Goal: Communication & Community: Answer question/provide support

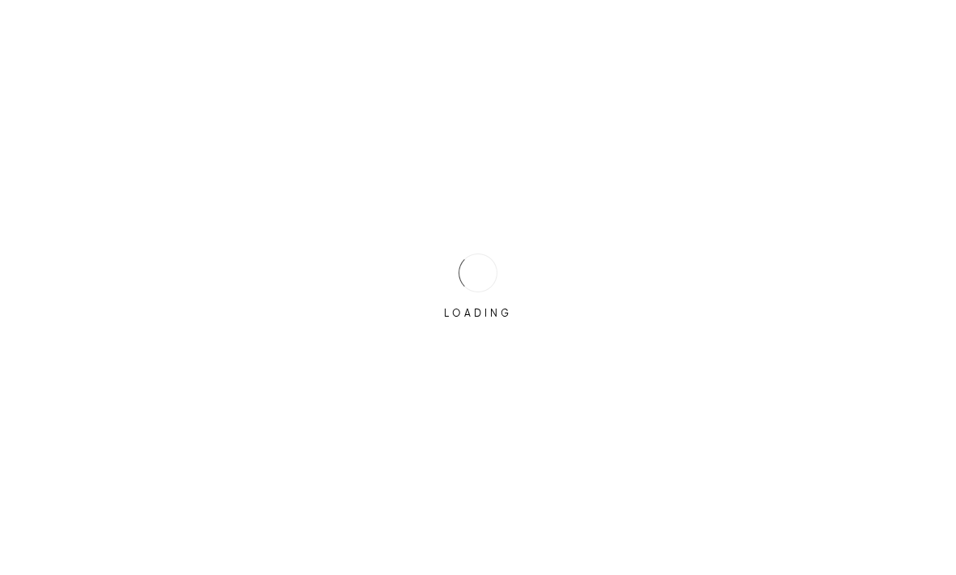
scroll to position [1, 0]
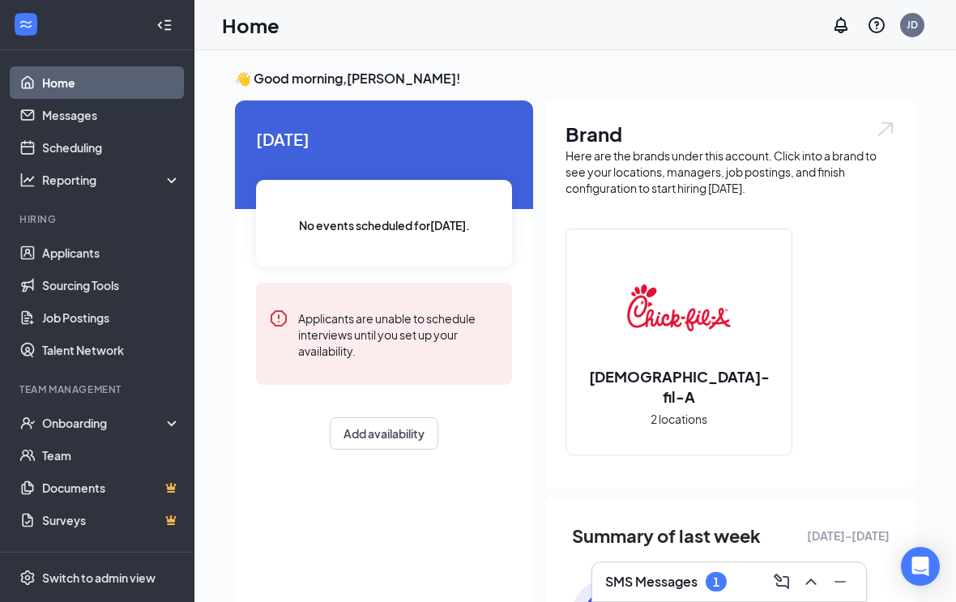
click at [725, 571] on div "SMS Messages 1" at bounding box center [729, 582] width 248 height 26
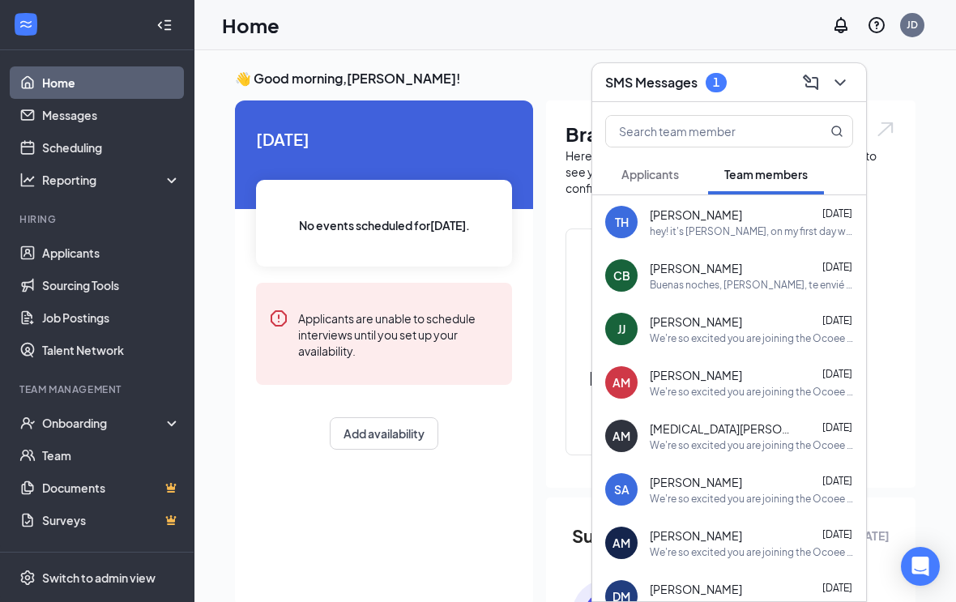
click at [695, 168] on button "Applicants" at bounding box center [650, 174] width 90 height 41
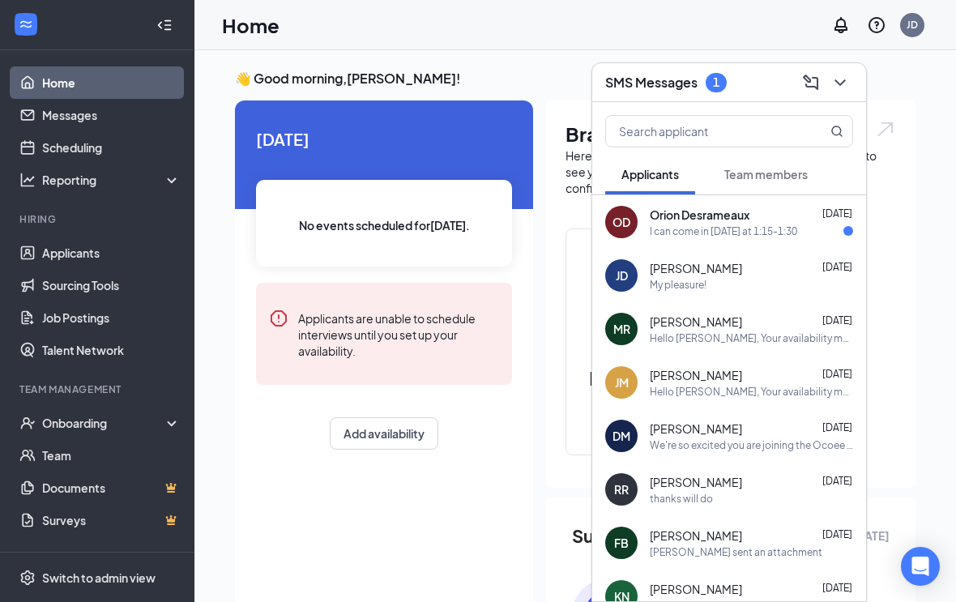
click at [847, 88] on icon "ChevronDown" at bounding box center [840, 82] width 19 height 19
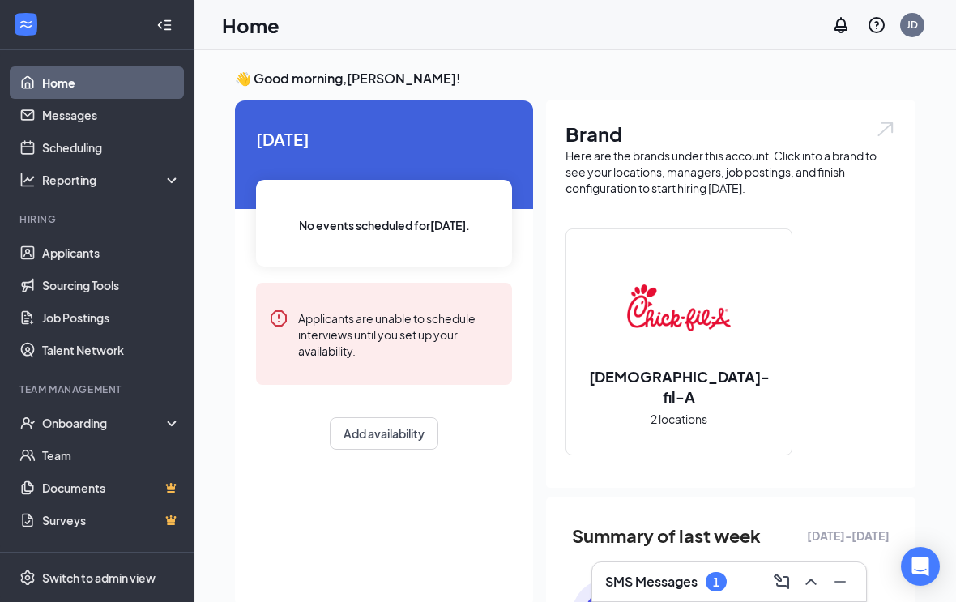
click at [666, 576] on h3 "SMS Messages" at bounding box center [651, 582] width 92 height 18
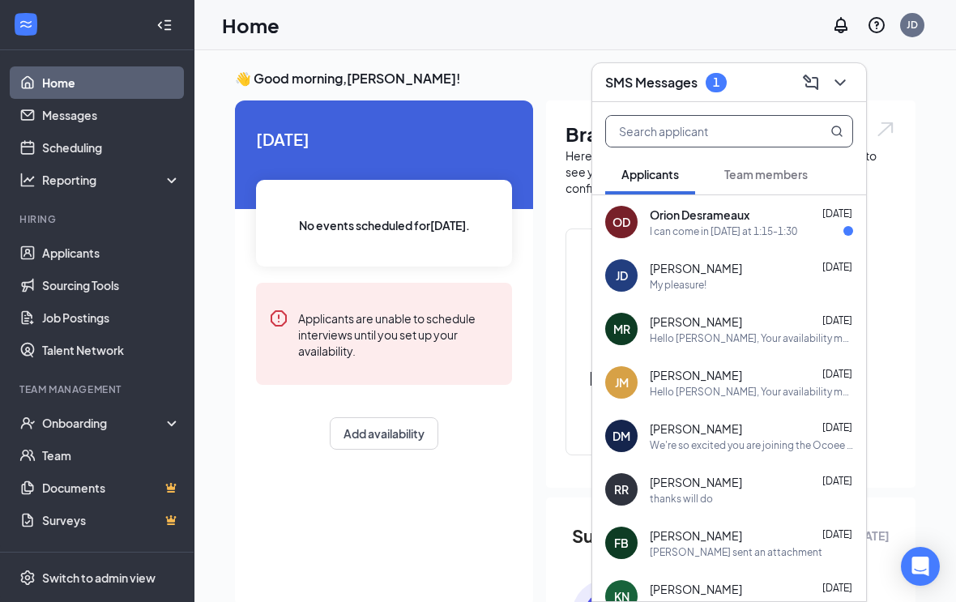
click at [765, 136] on input "text" at bounding box center [702, 131] width 192 height 31
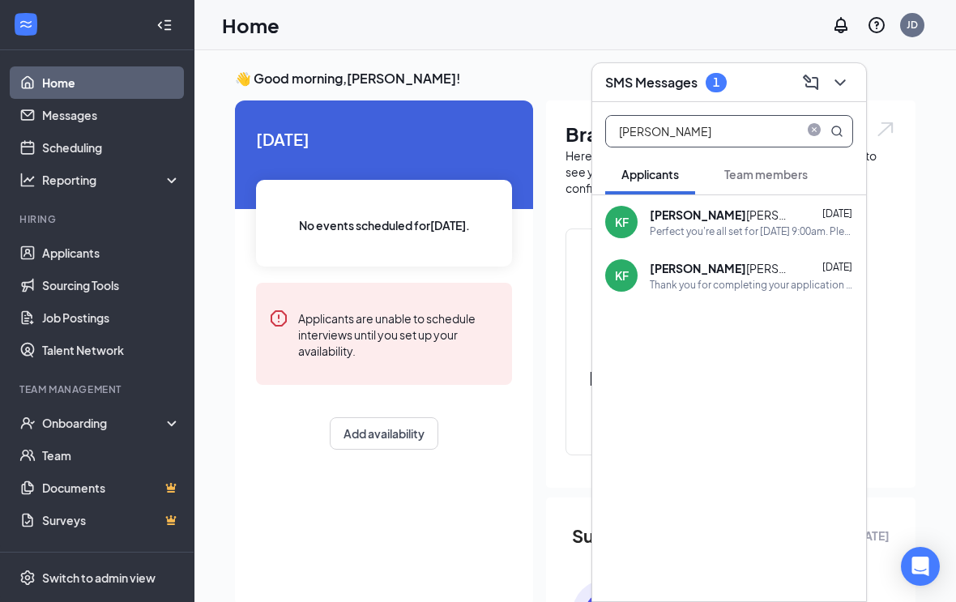
type input "Keyanna"
click at [780, 227] on div "Perfect you're all set for Tuesday, September 16th at 9:00am. Please note the a…" at bounding box center [751, 231] width 203 height 14
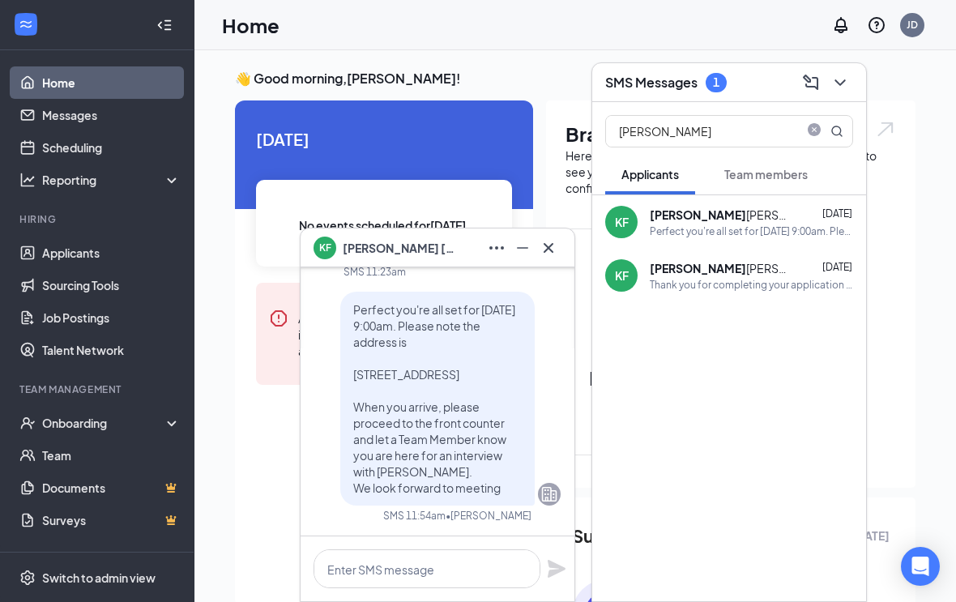
click at [556, 254] on icon "Cross" at bounding box center [548, 247] width 19 height 19
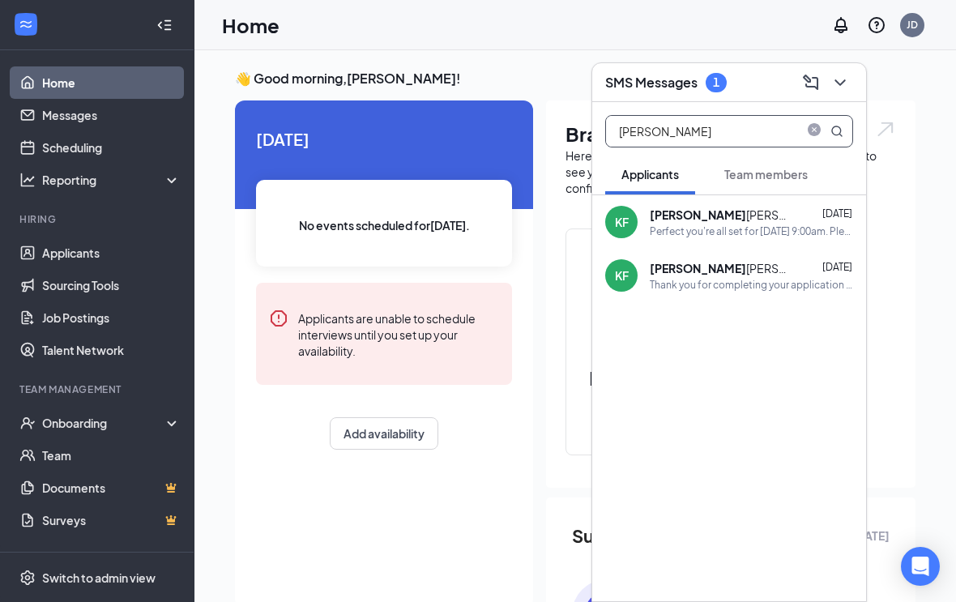
click at [797, 126] on input "Keyanna" at bounding box center [702, 131] width 192 height 31
click at [851, 83] on button at bounding box center [840, 83] width 26 height 26
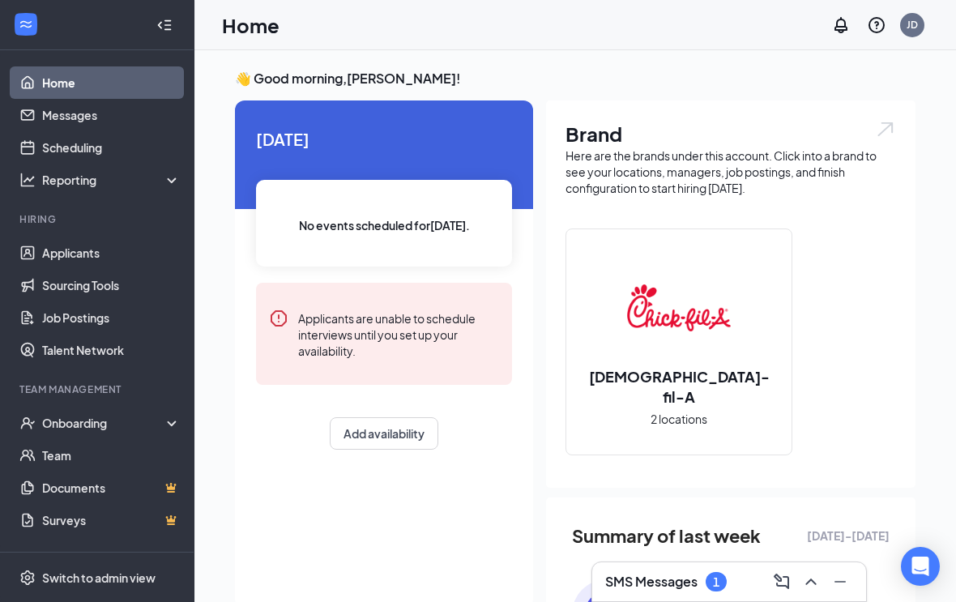
click at [694, 575] on h3 "SMS Messages" at bounding box center [651, 582] width 92 height 18
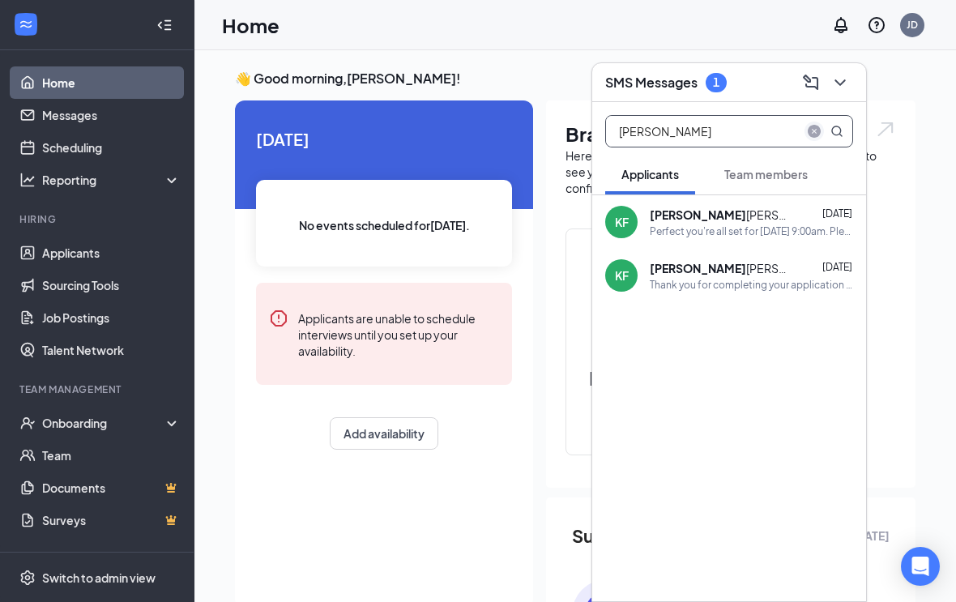
click at [806, 135] on span "close-circle" at bounding box center [814, 131] width 19 height 19
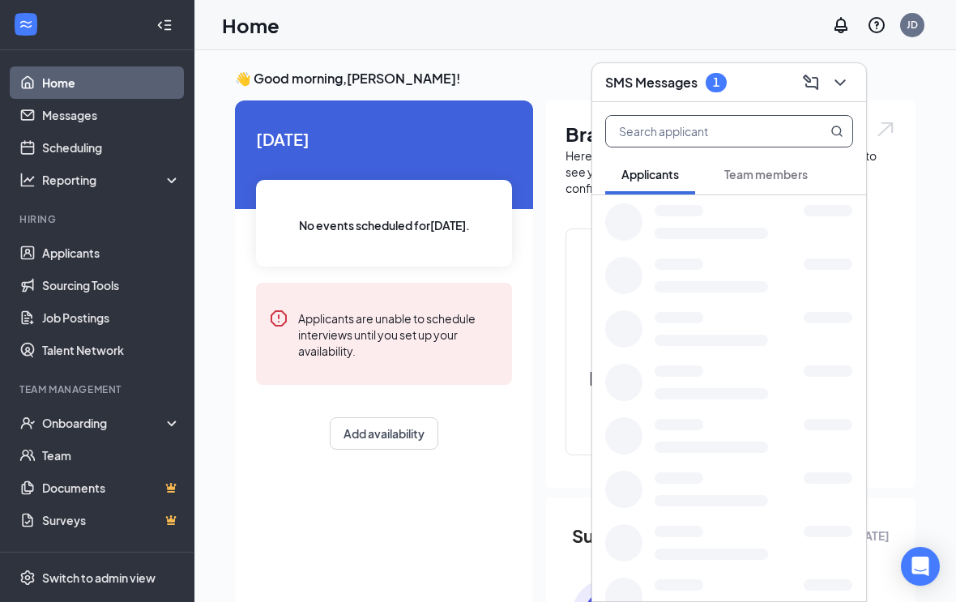
click at [852, 83] on button at bounding box center [840, 83] width 26 height 26
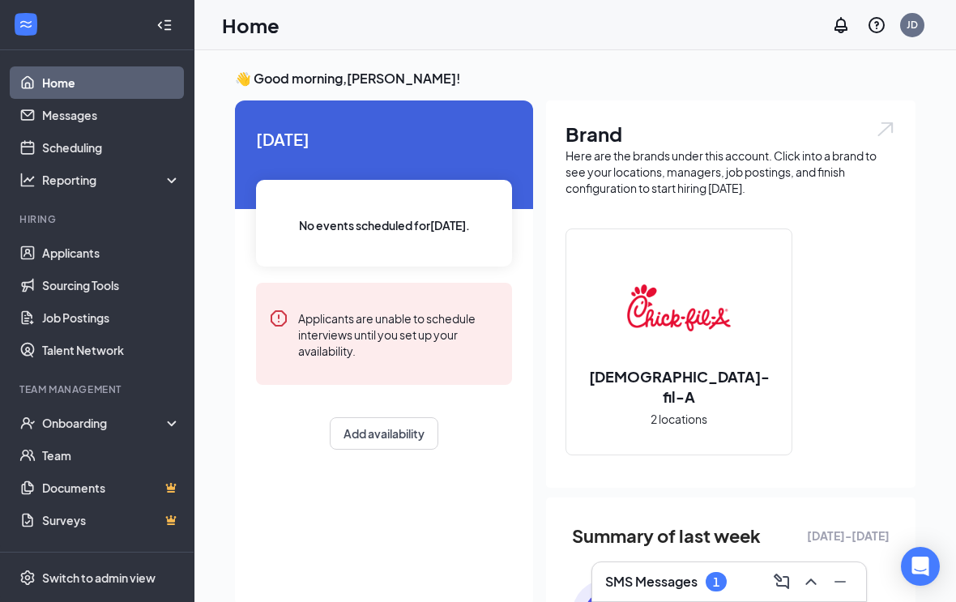
click at [898, 100] on div "Brand Here are the brands under this account. Click into a brand to see your lo…" at bounding box center [731, 293] width 370 height 387
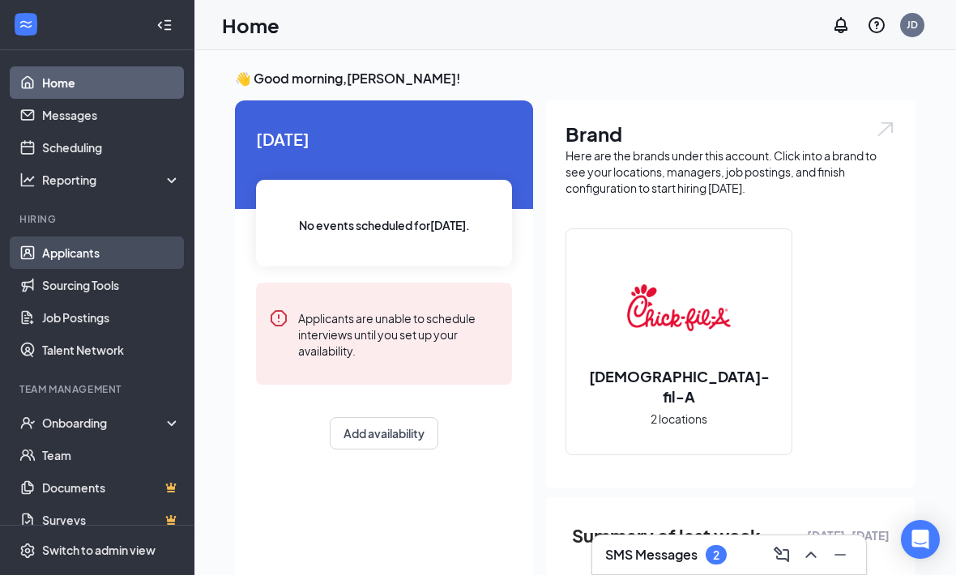
click at [115, 259] on link "Applicants" at bounding box center [111, 253] width 139 height 32
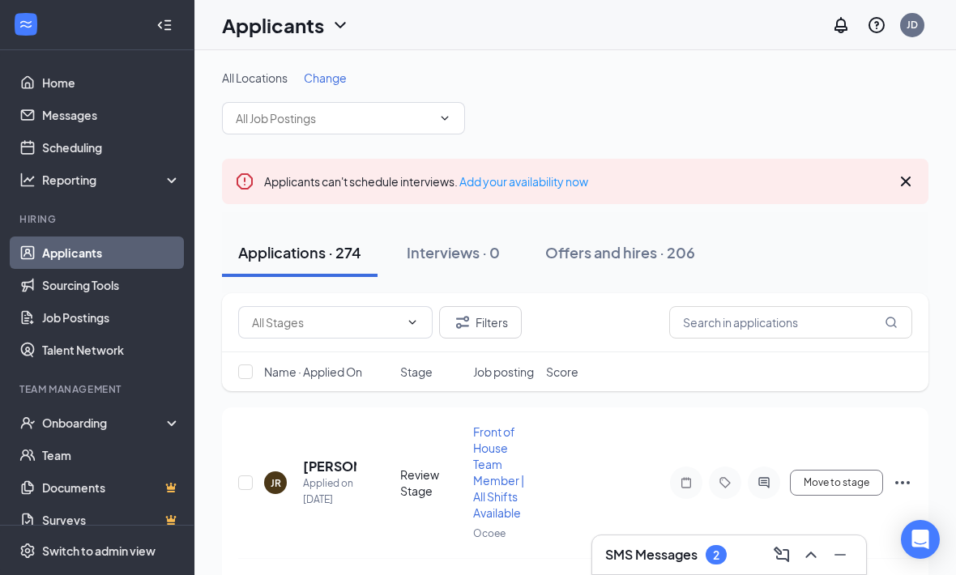
click at [728, 566] on div "SMS Messages 2" at bounding box center [729, 555] width 248 height 26
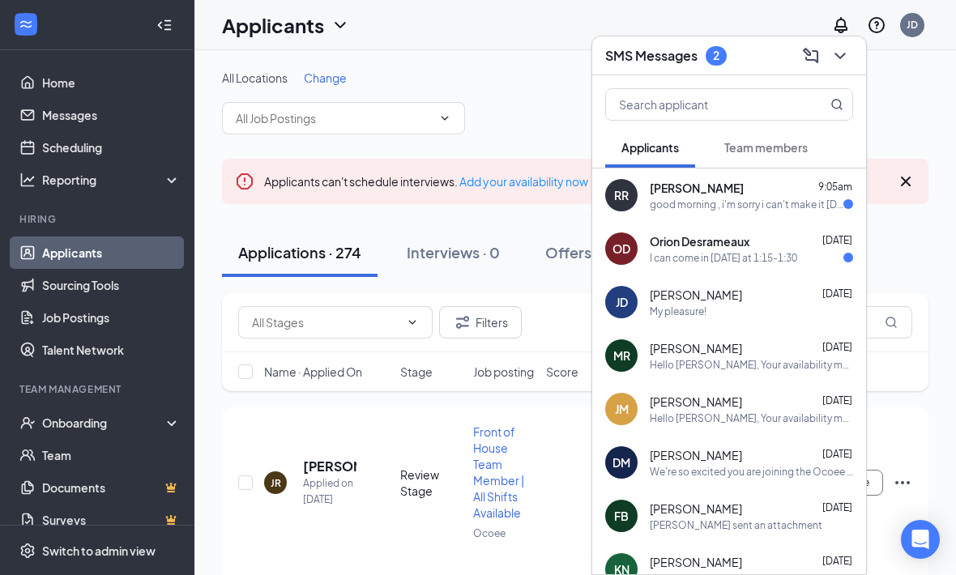
click at [833, 199] on div "good morning , i'm sorry i can't make it [DATE] or this week isn't in my favor" at bounding box center [747, 205] width 194 height 14
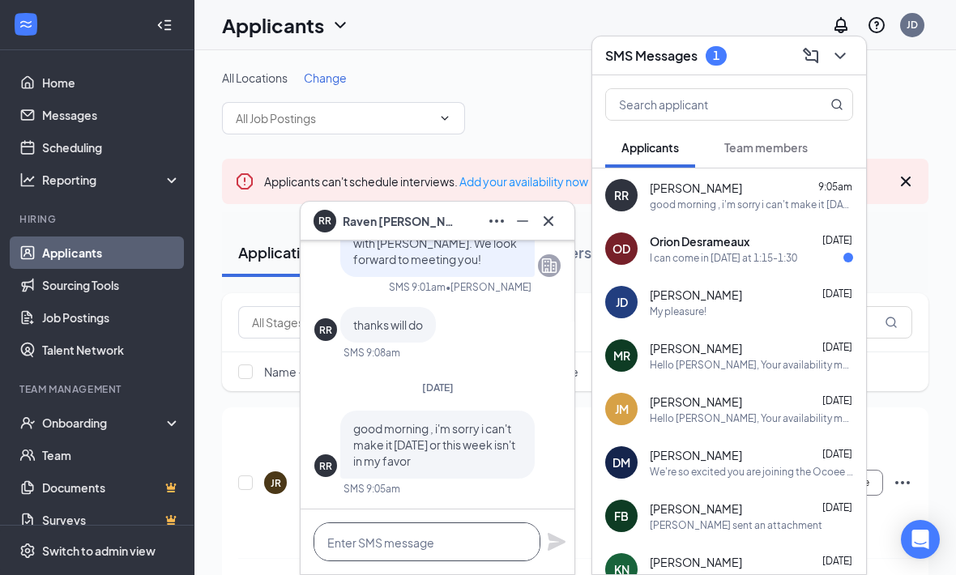
click at [488, 537] on textarea at bounding box center [427, 542] width 227 height 39
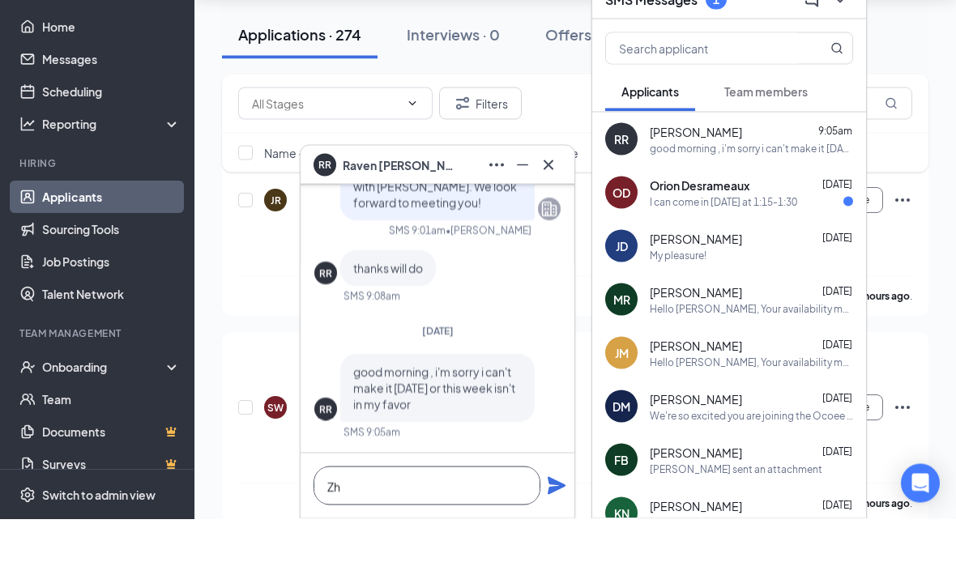
type textarea "Z"
type textarea "G"
type textarea "H"
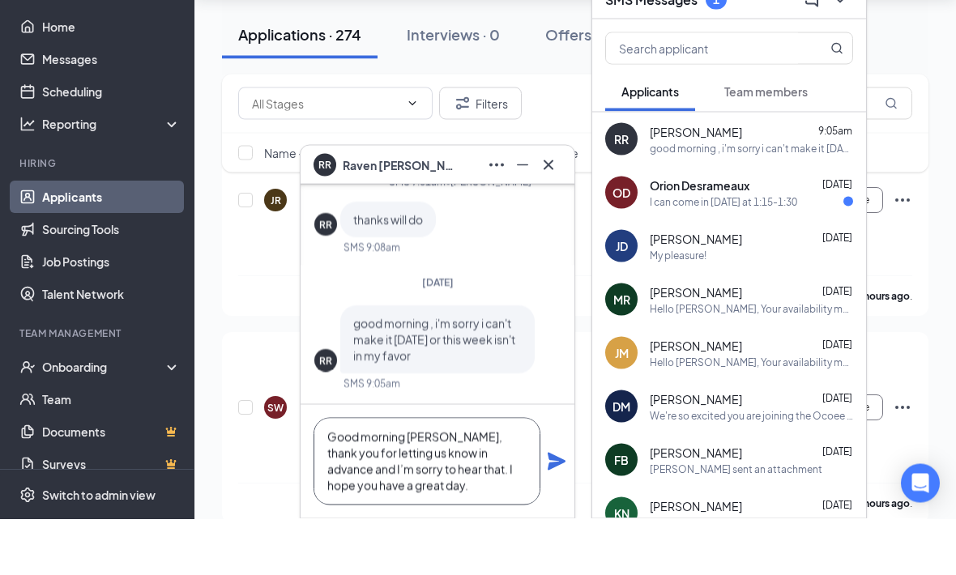
scroll to position [2, 0]
type textarea "Good morning [PERSON_NAME], thank you for letting us know in advance and I’m so…"
click at [557, 508] on icon "Plane" at bounding box center [556, 517] width 19 height 19
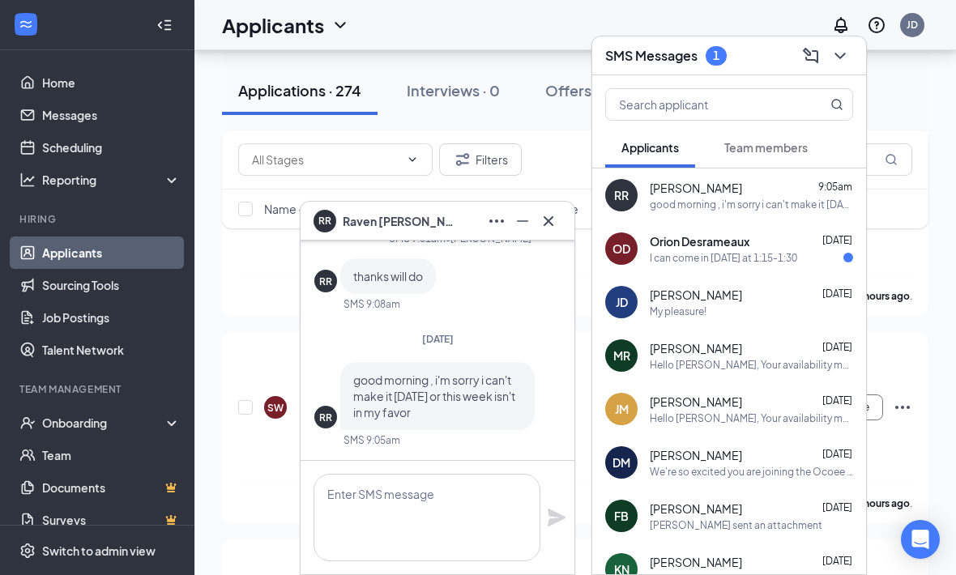
scroll to position [0, 0]
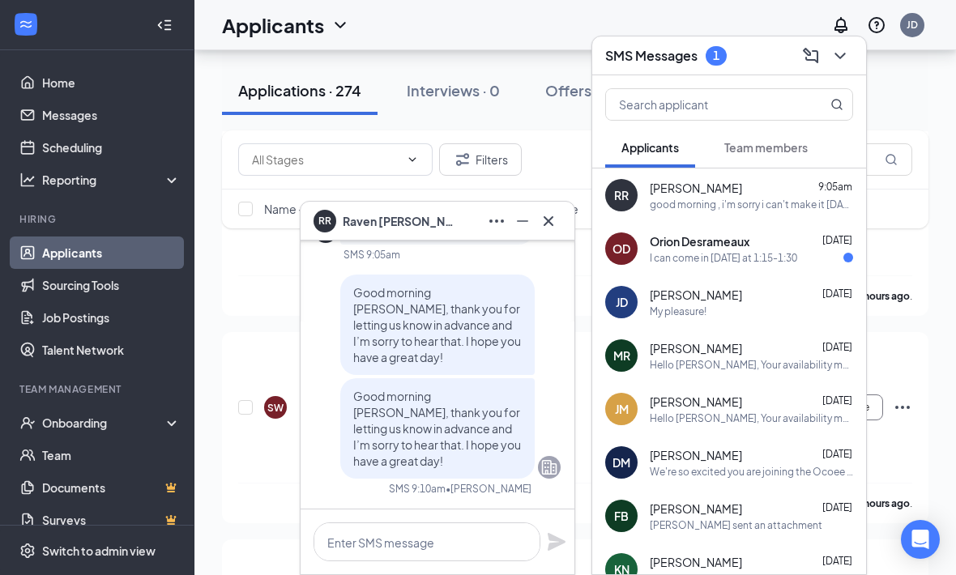
click at [549, 229] on icon "Cross" at bounding box center [548, 220] width 19 height 19
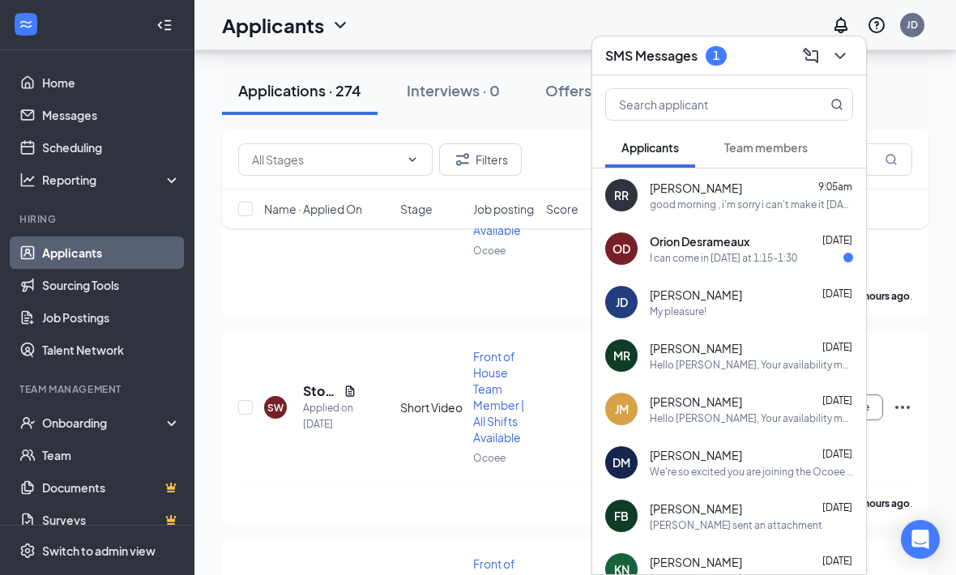
click at [797, 258] on div "I can come in Tuesday at 1:15-1:30" at bounding box center [723, 258] width 147 height 14
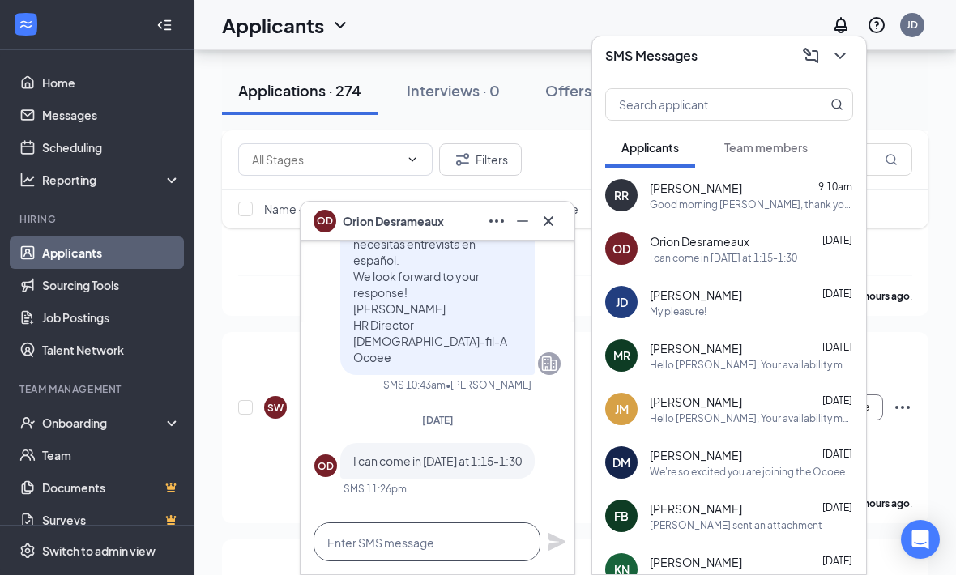
click at [480, 533] on textarea at bounding box center [427, 542] width 227 height 39
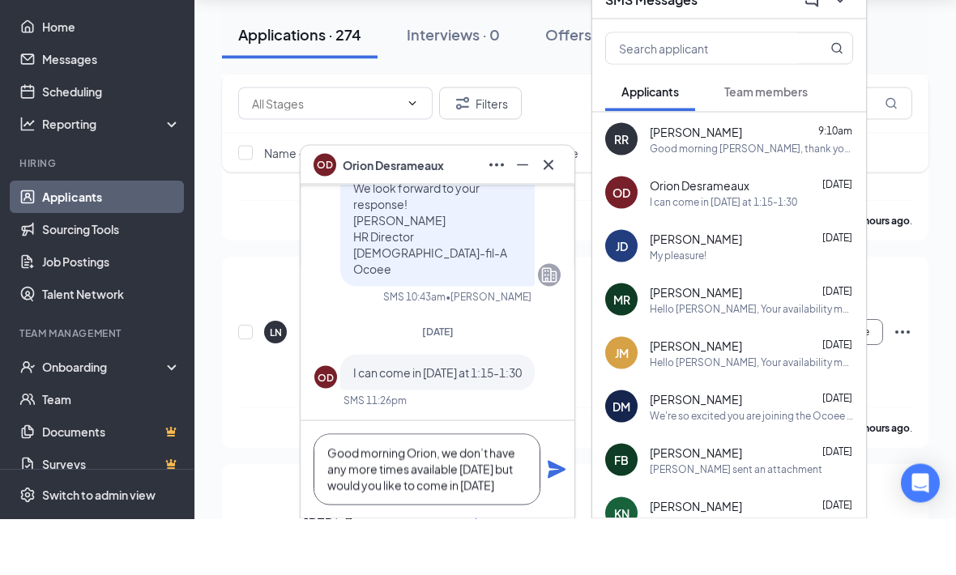
scroll to position [2, 0]
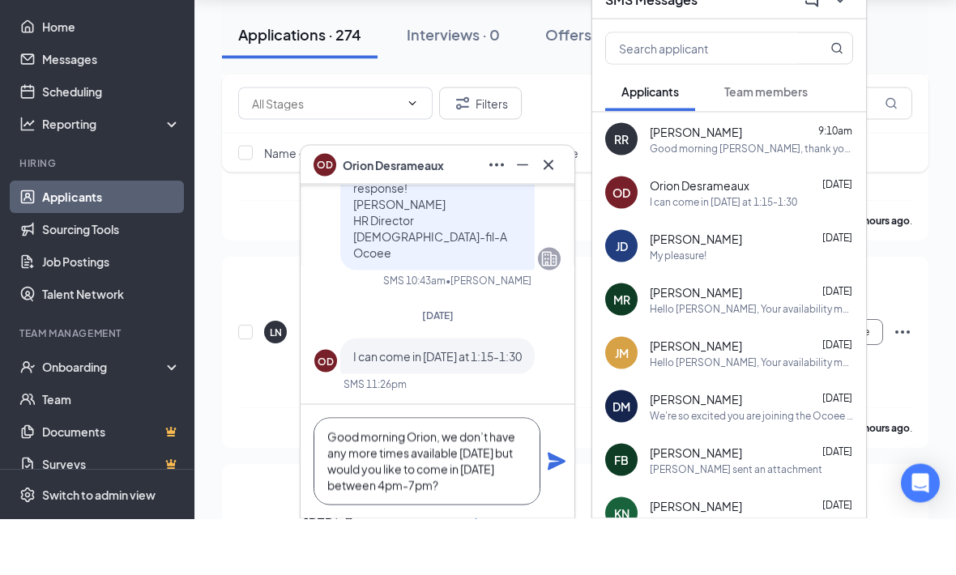
type textarea "Good morning Orion, we don’t have any more times available [DATE] but would you…"
click at [554, 509] on icon "Plane" at bounding box center [557, 518] width 18 height 18
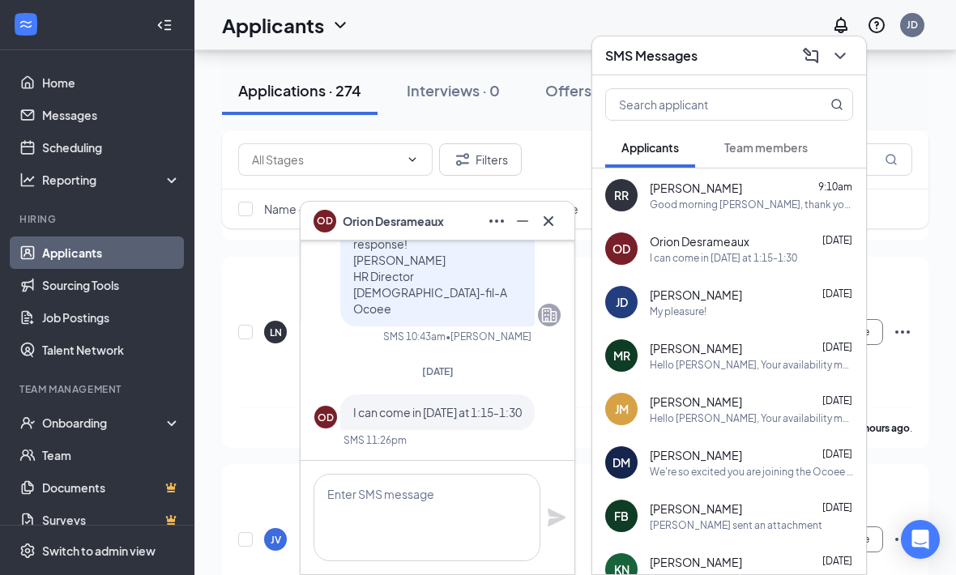
scroll to position [0, 0]
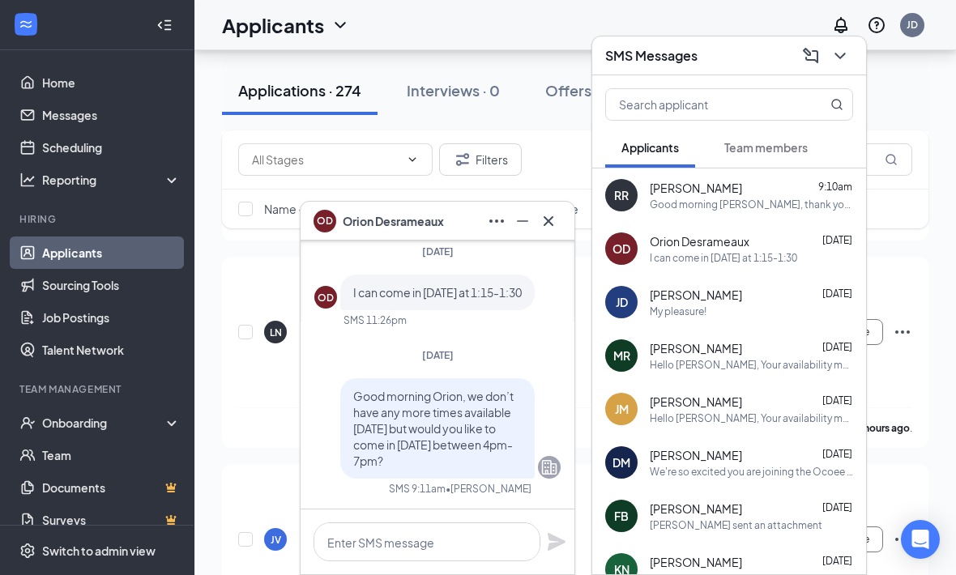
click at [555, 231] on button at bounding box center [549, 221] width 26 height 26
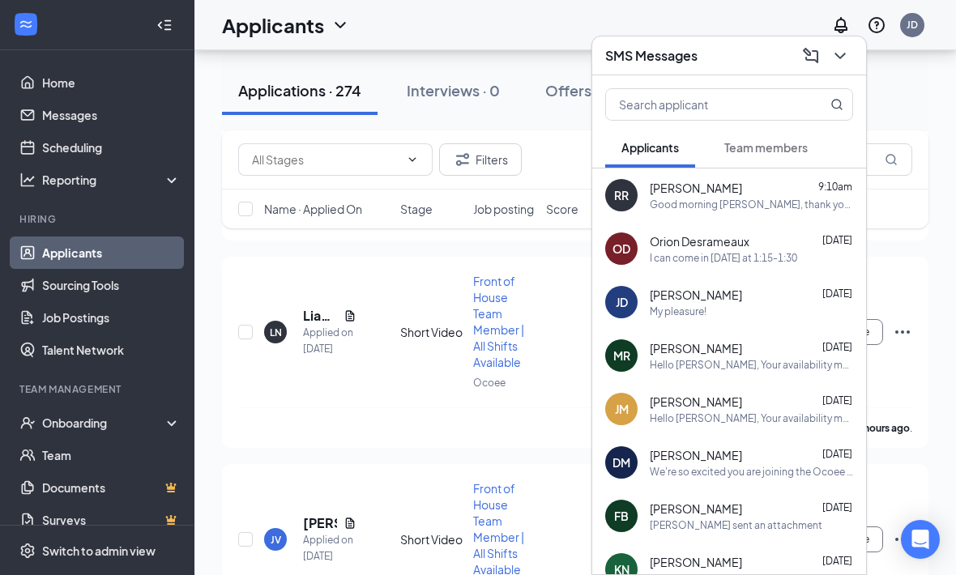
click at [832, 59] on icon "ChevronDown" at bounding box center [840, 55] width 19 height 19
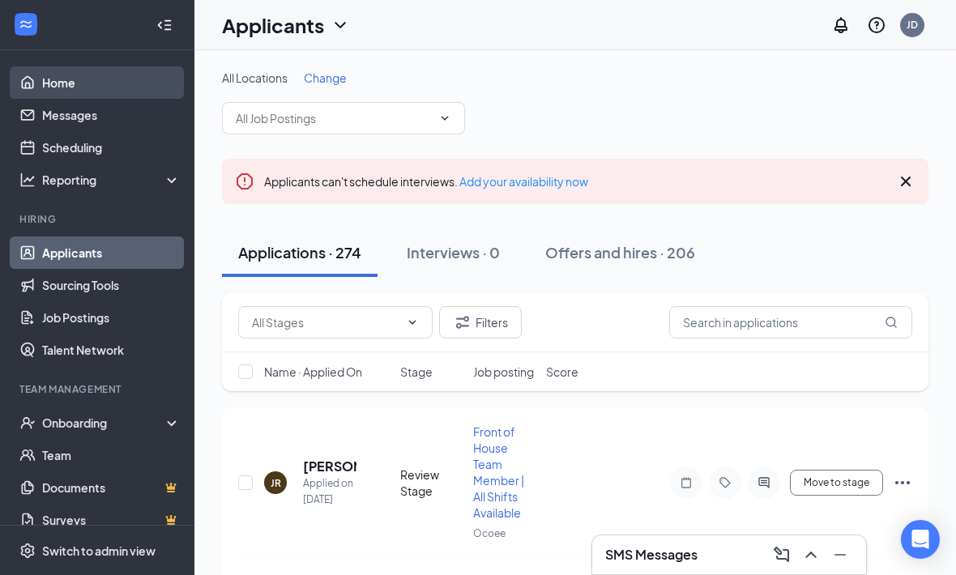
click at [42, 83] on link "Home" at bounding box center [111, 82] width 139 height 32
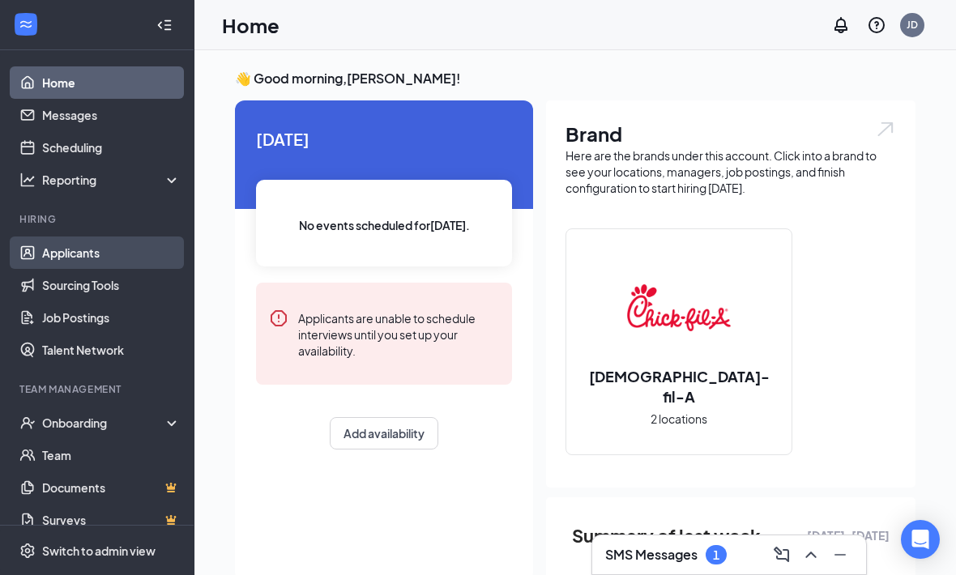
click at [88, 260] on link "Applicants" at bounding box center [111, 253] width 139 height 32
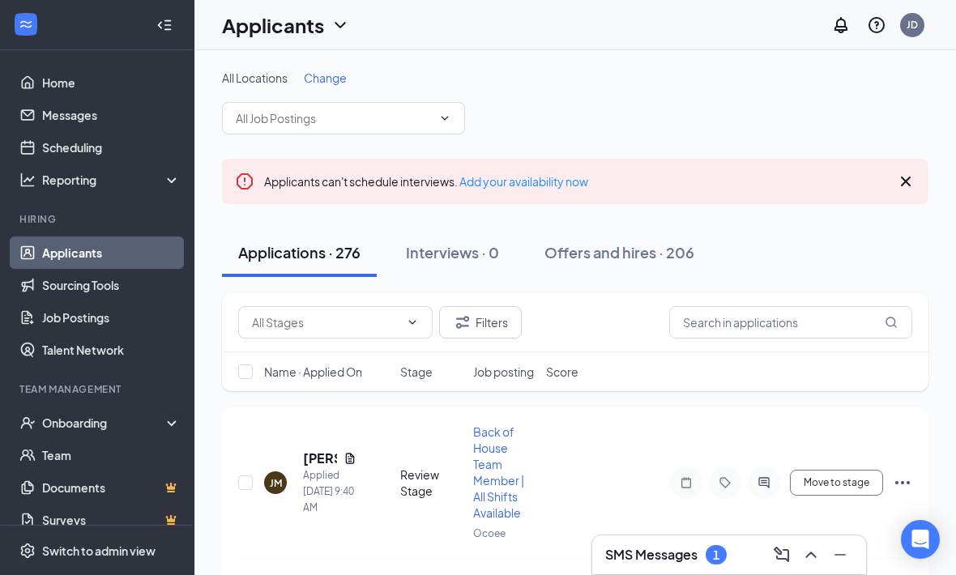
click at [708, 567] on div "SMS Messages 1" at bounding box center [729, 555] width 248 height 26
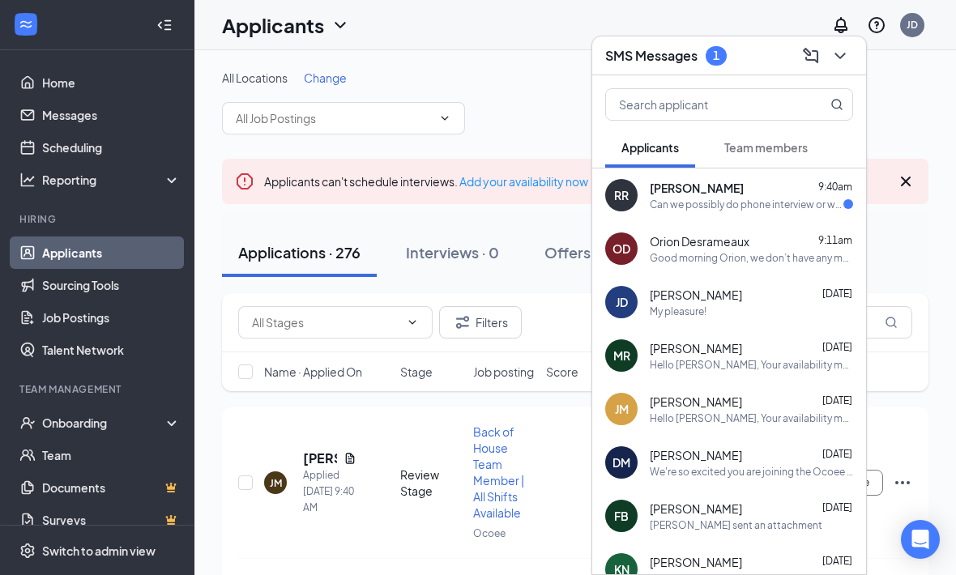
click at [833, 196] on div "[PERSON_NAME] 9:40am Can we possibly do phone interview or webinar facetime of …" at bounding box center [751, 196] width 203 height 32
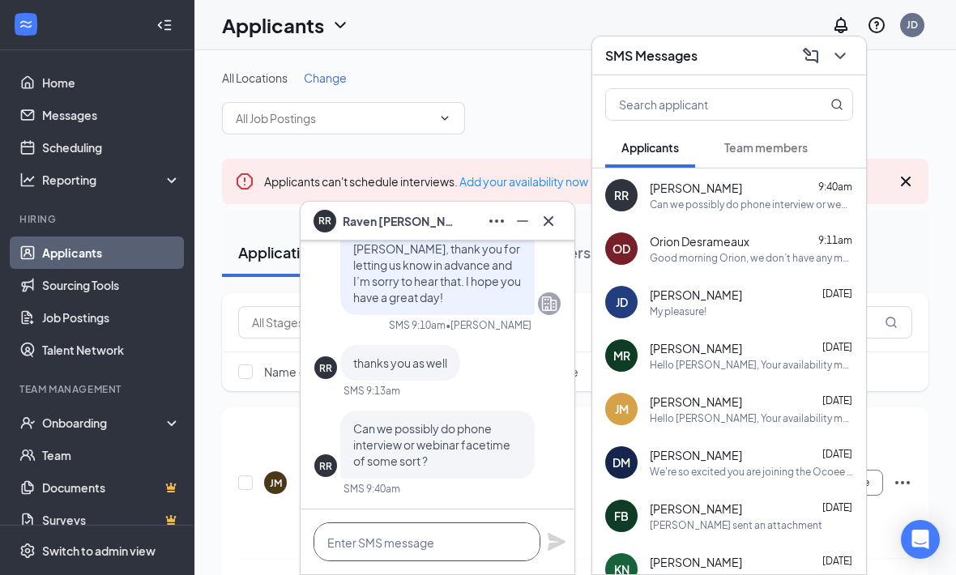
click at [470, 530] on textarea at bounding box center [427, 542] width 227 height 39
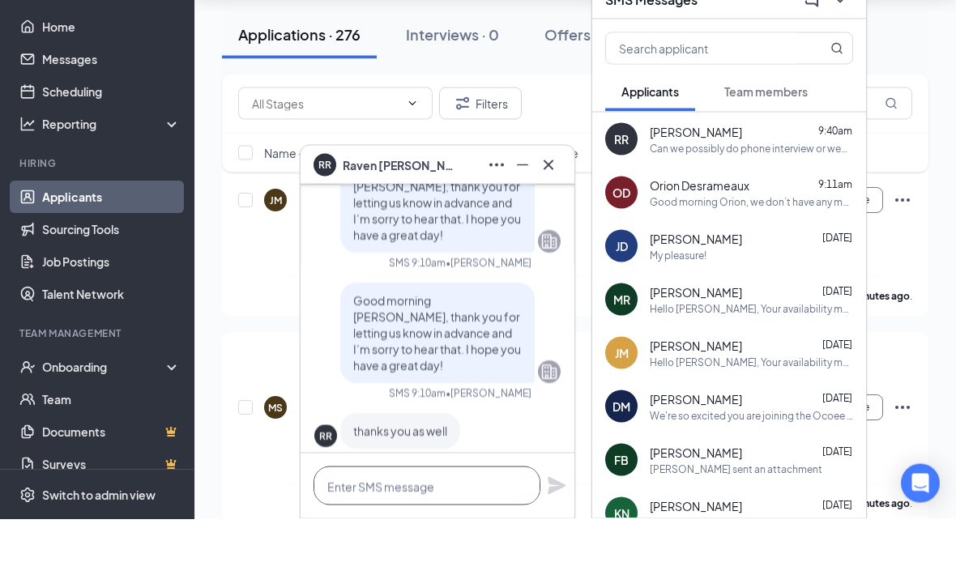
scroll to position [-229, 0]
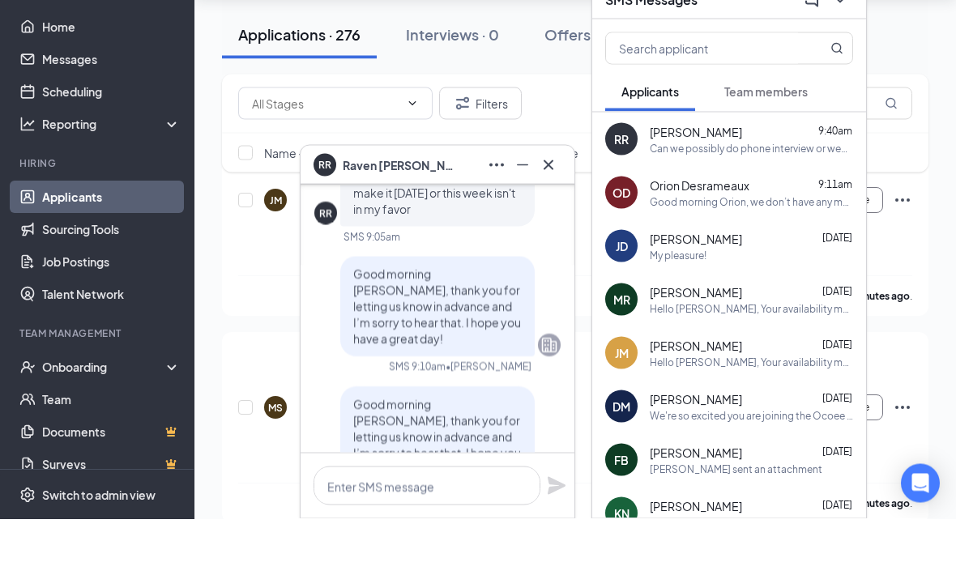
click at [532, 362] on div "Good morning [PERSON_NAME], thank you for letting us know in advance and I’m so…" at bounding box center [437, 371] width 246 height 117
click at [556, 313] on div "Good morning [PERSON_NAME], thank you for letting us know in advance and I’m so…" at bounding box center [437, 363] width 246 height 100
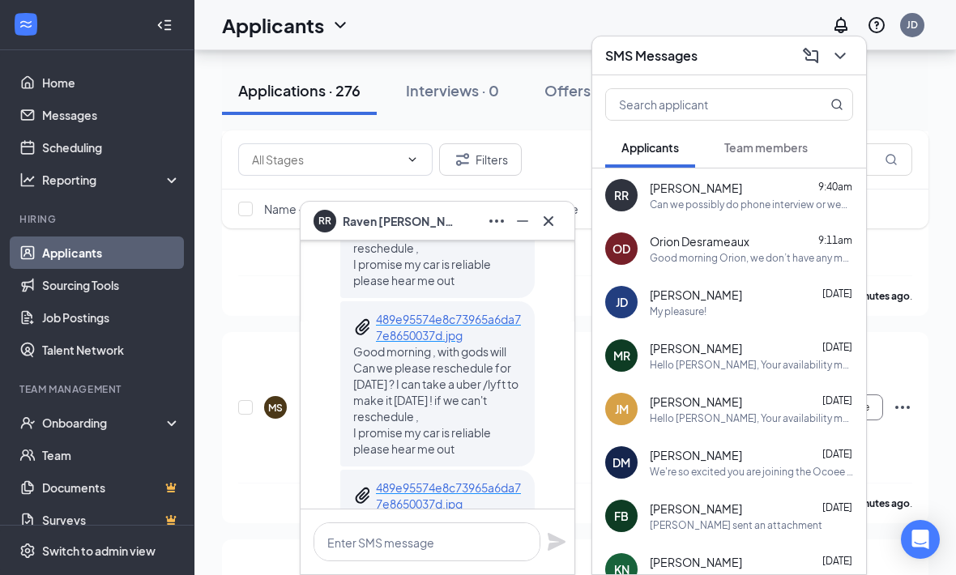
scroll to position [-1348, 0]
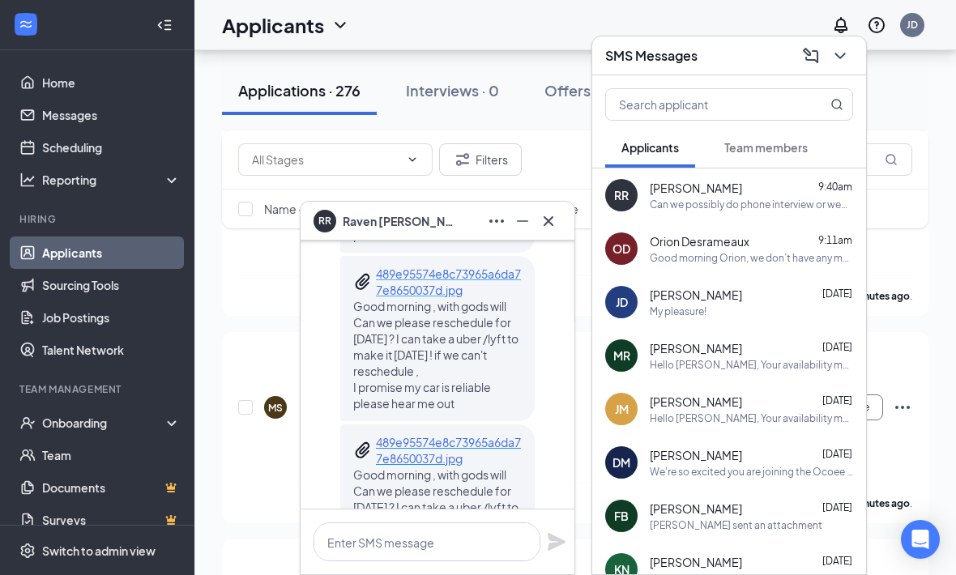
click at [448, 281] on p "489e95574e8c73965a6da77e8650037d.jpg" at bounding box center [449, 282] width 146 height 32
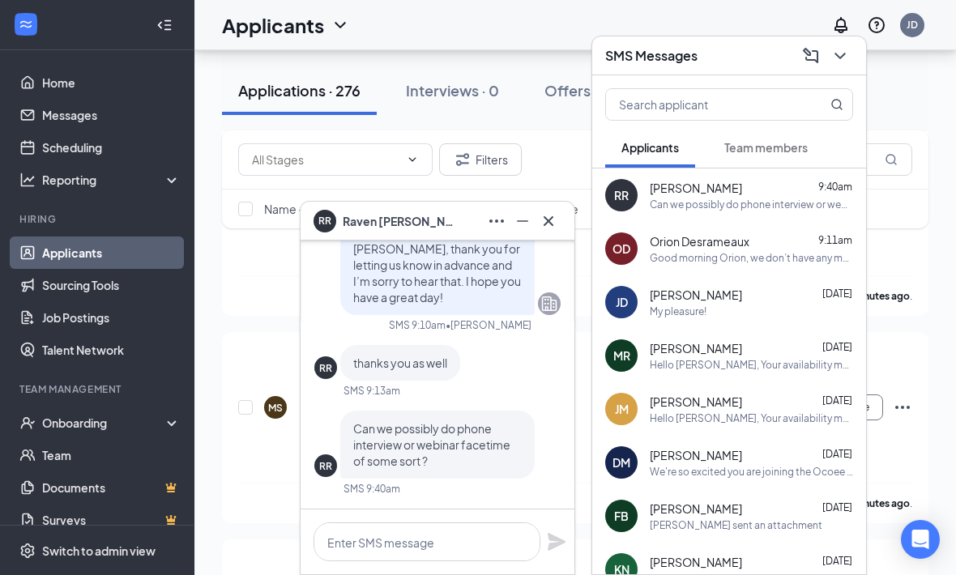
scroll to position [0, 0]
click at [493, 508] on div "RR good morning , i'm sorry i can't make it [DATE] or this week isn't in my fav…" at bounding box center [437, 247] width 246 height 523
click at [474, 546] on textarea at bounding box center [427, 542] width 227 height 39
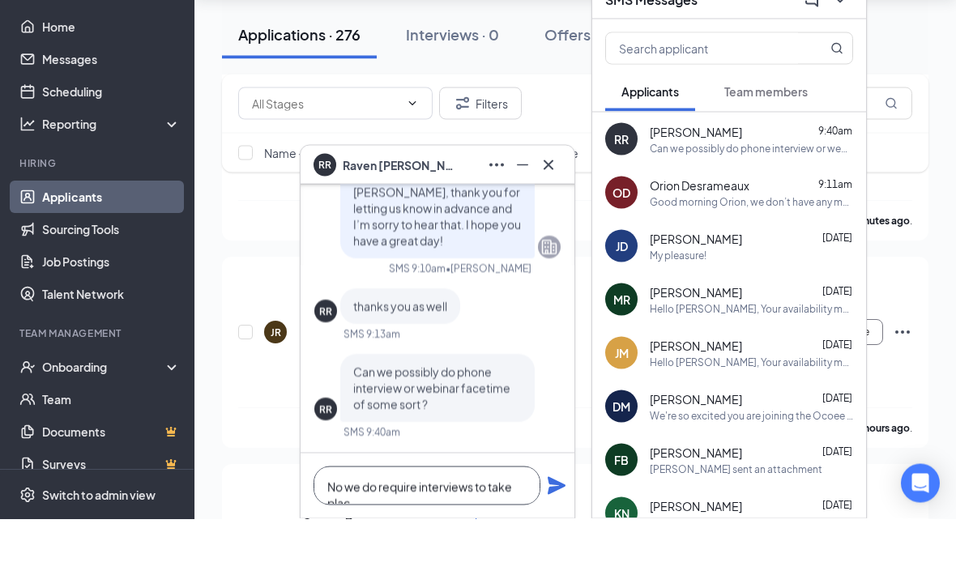
scroll to position [2, 0]
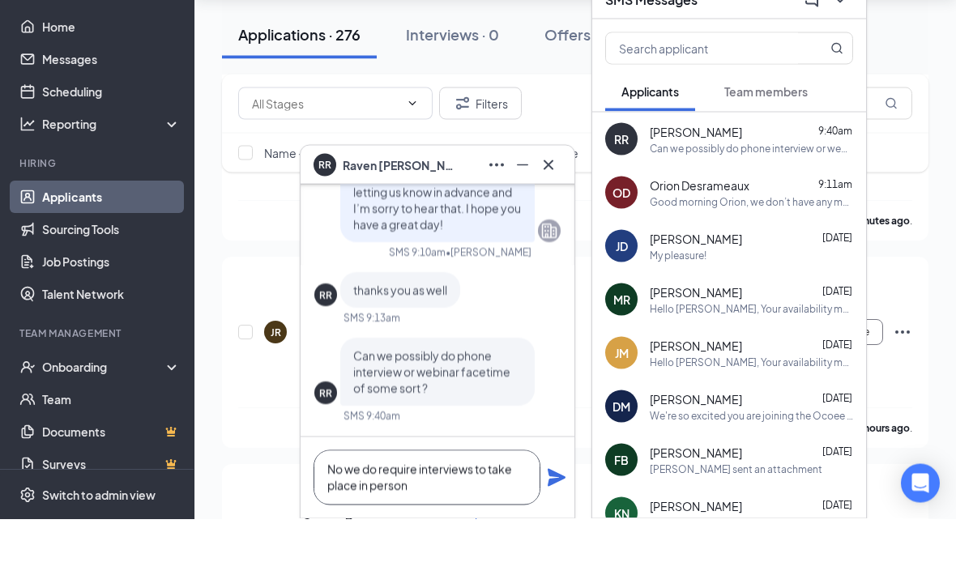
click at [344, 506] on textarea "No we do require interviews to take place in person" at bounding box center [427, 533] width 227 height 55
click at [539, 506] on textarea "No, we do require interviews to take place in person" at bounding box center [427, 533] width 227 height 55
type textarea "No, we do require interviews to take place in person"
click at [556, 525] on icon "Plane" at bounding box center [557, 534] width 18 height 18
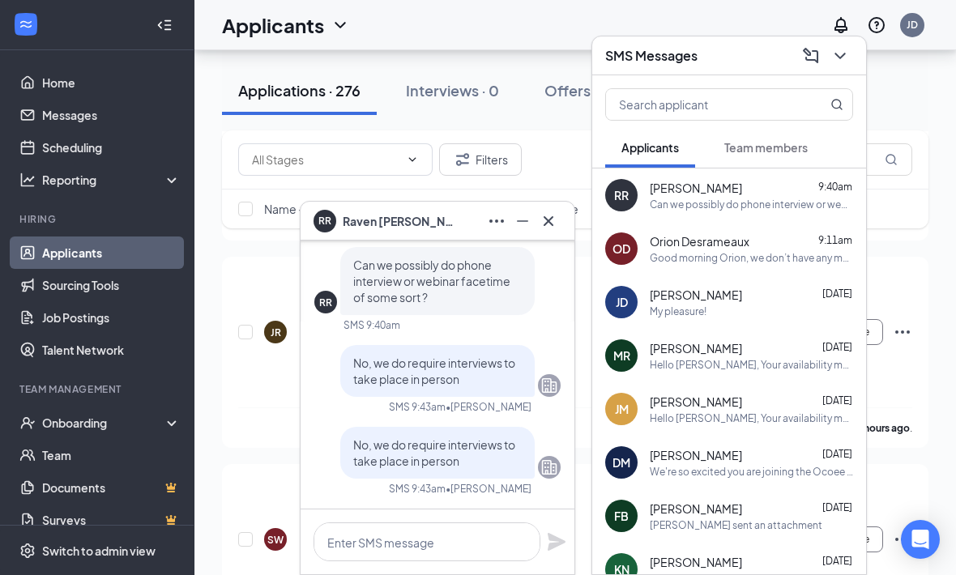
scroll to position [1, 0]
click at [560, 220] on button at bounding box center [549, 221] width 26 height 26
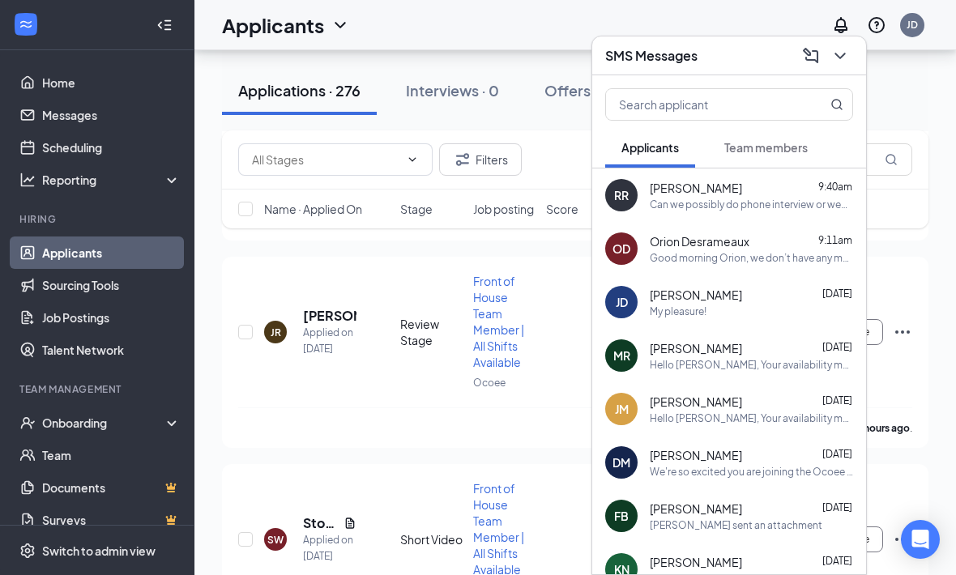
click at [831, 45] on button at bounding box center [840, 56] width 26 height 26
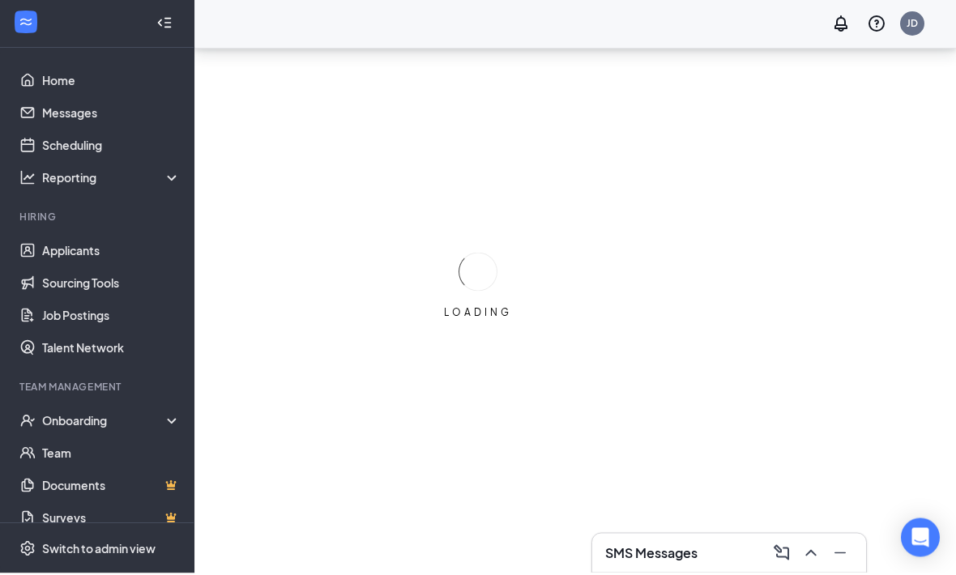
scroll to position [50, 0]
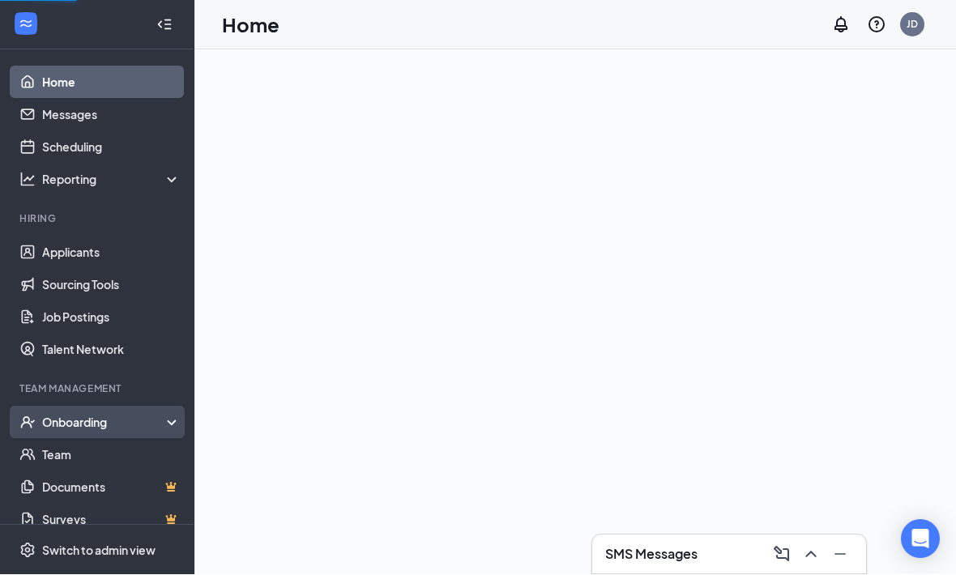
scroll to position [1, 0]
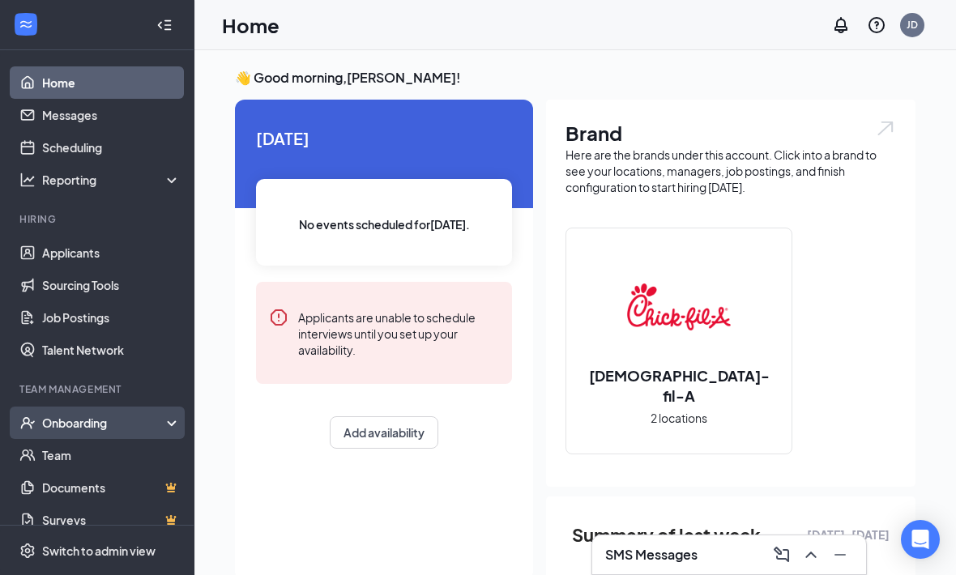
click at [174, 431] on div "Onboarding" at bounding box center [97, 423] width 194 height 32
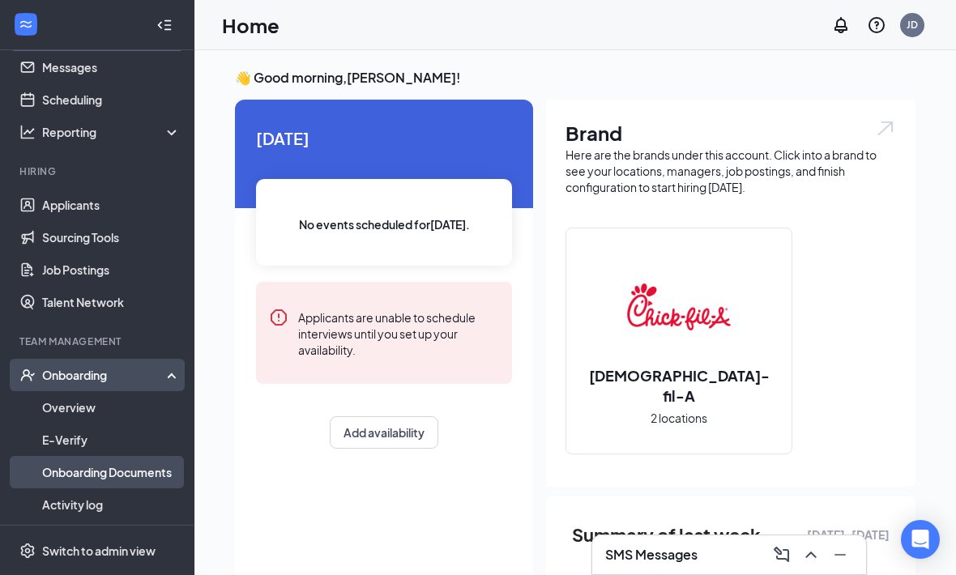
click at [51, 476] on link "Onboarding Documents" at bounding box center [111, 472] width 139 height 32
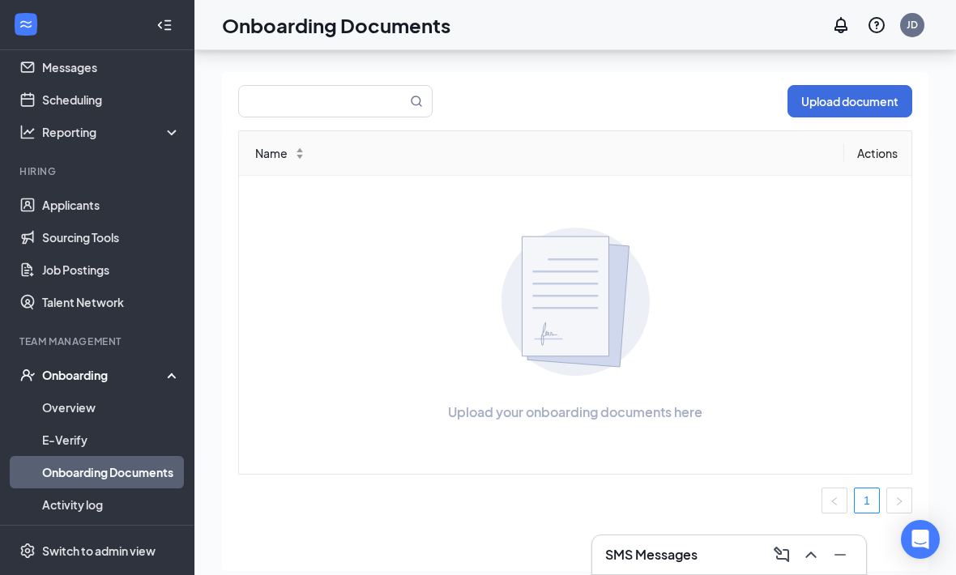
scroll to position [54, 0]
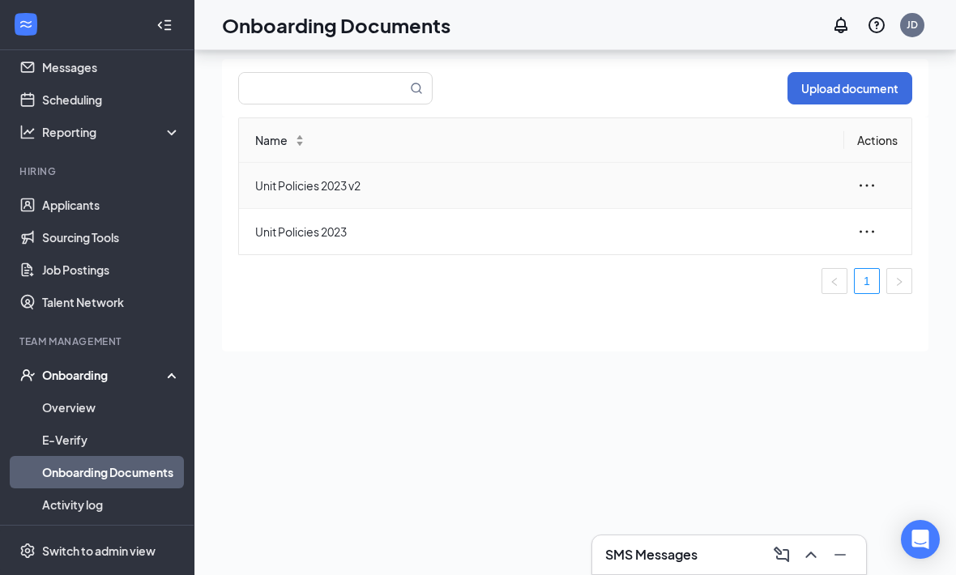
click at [874, 182] on icon "ellipsis" at bounding box center [866, 185] width 19 height 19
click at [788, 220] on div "View and download" at bounding box center [779, 222] width 175 height 19
click at [144, 425] on link "E-Verify" at bounding box center [111, 440] width 139 height 32
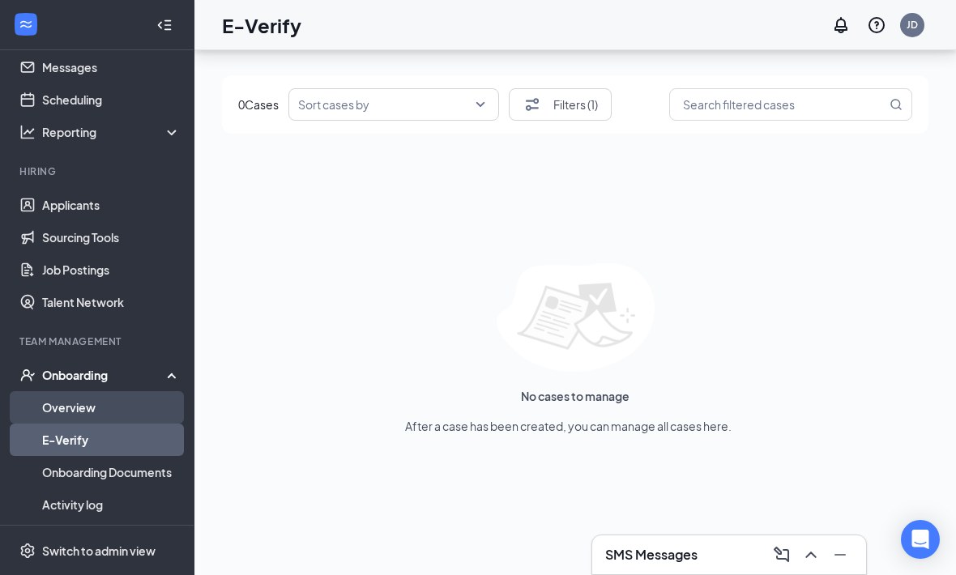
click at [157, 417] on link "Overview" at bounding box center [111, 407] width 139 height 32
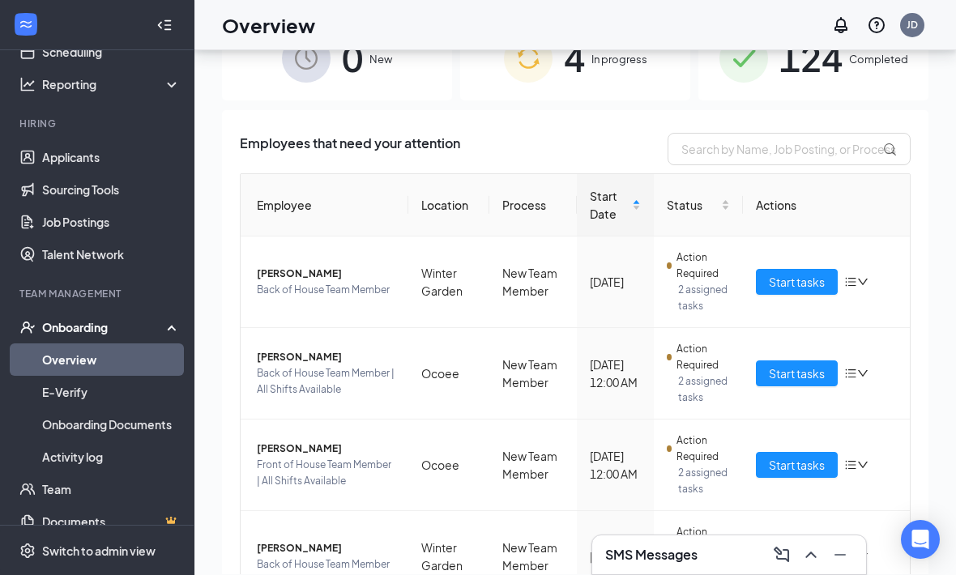
scroll to position [94, 0]
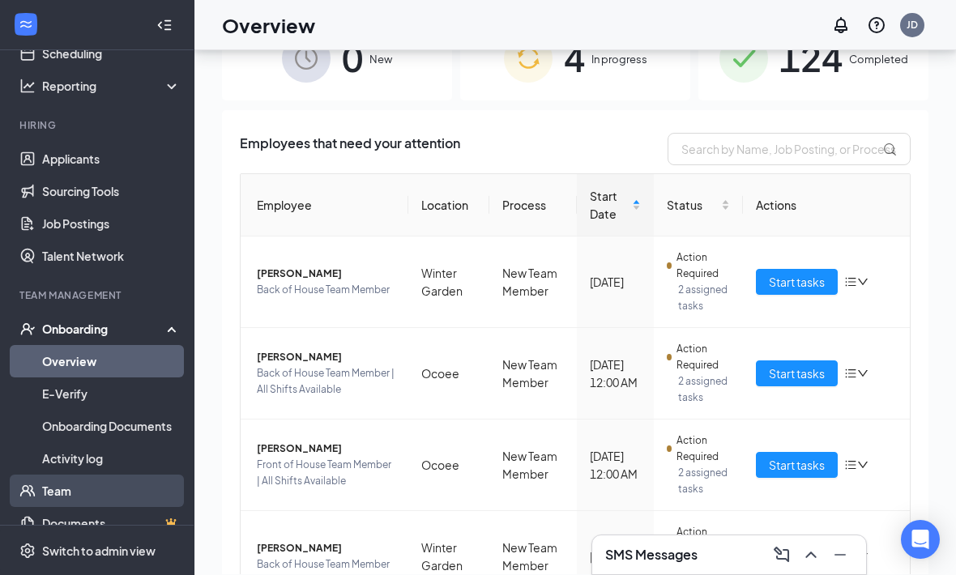
click at [100, 491] on link "Team" at bounding box center [111, 491] width 139 height 32
